Goal: Information Seeking & Learning: Find specific fact

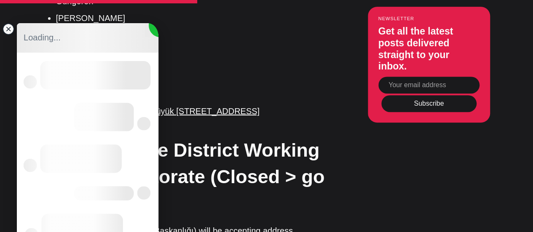
scroll to position [1749, 0]
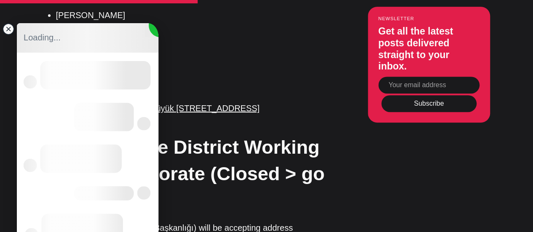
click at [191, 163] on h2 "The Ümraniye District Working Group Directorate (Closed > go Pendik)" at bounding box center [184, 174] width 282 height 80
click at [8, 32] on jdiv at bounding box center [9, 29] width 12 height 12
click at [7, 31] on jdiv at bounding box center [9, 29] width 12 height 12
click at [9, 31] on jdiv at bounding box center [9, 29] width 12 height 12
click at [10, 31] on jdiv at bounding box center [9, 29] width 12 height 12
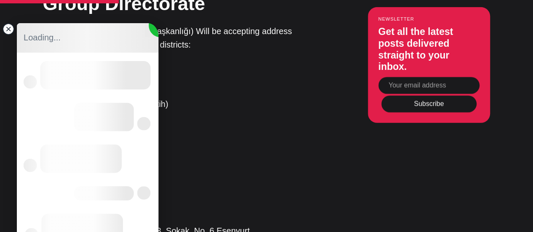
scroll to position [1234, 0]
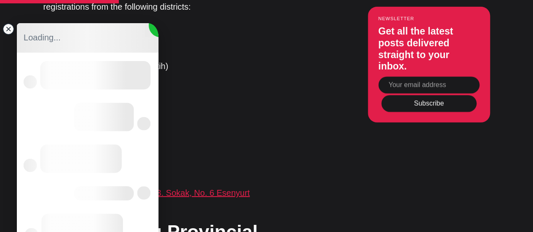
click at [236, 188] on link "İstiklal Mahallesi, 2663. Sokak, No. 6 Esenyurt" at bounding box center [162, 192] width 173 height 9
click at [10, 32] on jdiv at bounding box center [9, 29] width 12 height 12
click at [220, 188] on link "İstiklal Mahallesi, 2663. Sokak, No. 6 Esenyurt" at bounding box center [162, 192] width 173 height 9
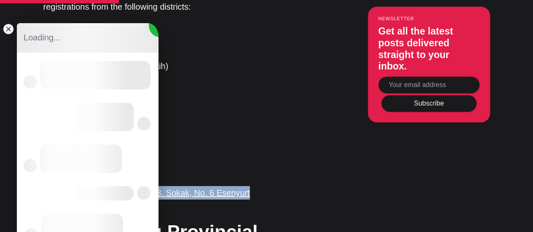
drag, startPoint x: 253, startPoint y: 154, endPoint x: 236, endPoint y: 56, distance: 99.9
click at [236, 56] on ul "Arnavutköy Avcılar Başakşehir (changed to Fatih) Beylikdüzü Büyükçekmece Çatalc…" at bounding box center [188, 99] width 276 height 147
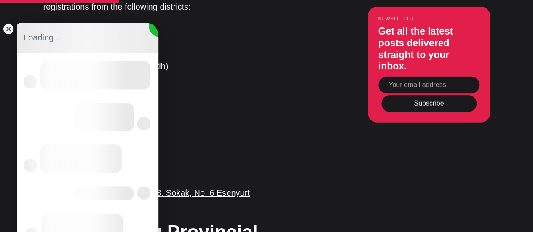
click at [236, 56] on ul "Arnavutköy Avcılar Başakşehir (changed to Fatih) Beylikdüzü Büyükçekmece Çatalc…" at bounding box center [188, 99] width 276 height 147
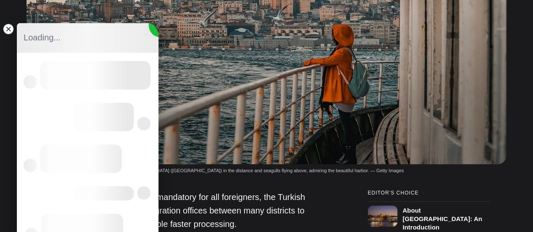
scroll to position [83, 0]
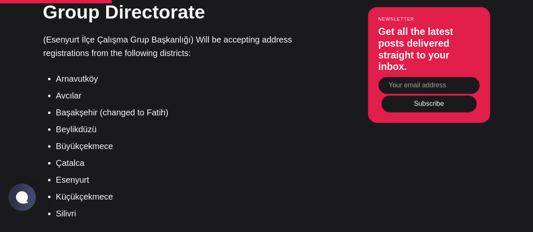
scroll to position [1241, 0]
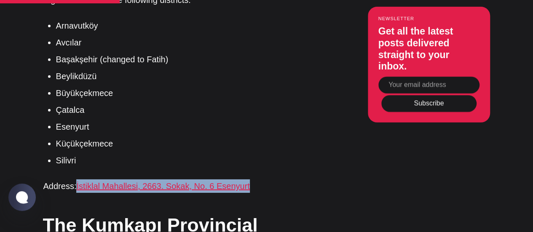
drag, startPoint x: 277, startPoint y: 145, endPoint x: 77, endPoint y: 155, distance: 200.3
click at [77, 179] on p "Address: [STREET_ADDRESS]. Sokak, No. 6 Esenyurt" at bounding box center [184, 185] width 282 height 13
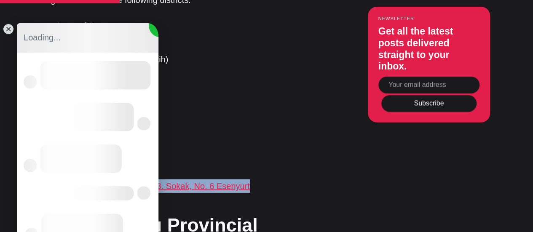
copy link "İstiklal Mahallesi, 2663. Sokak, No. 6 Esenyurt"
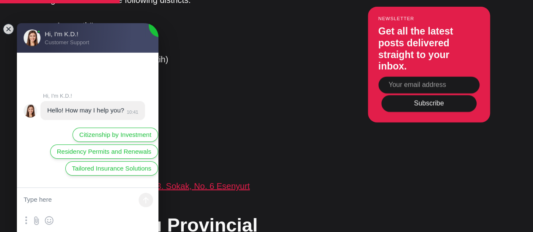
scroll to position [0, 0]
